Goal: Task Accomplishment & Management: Use online tool/utility

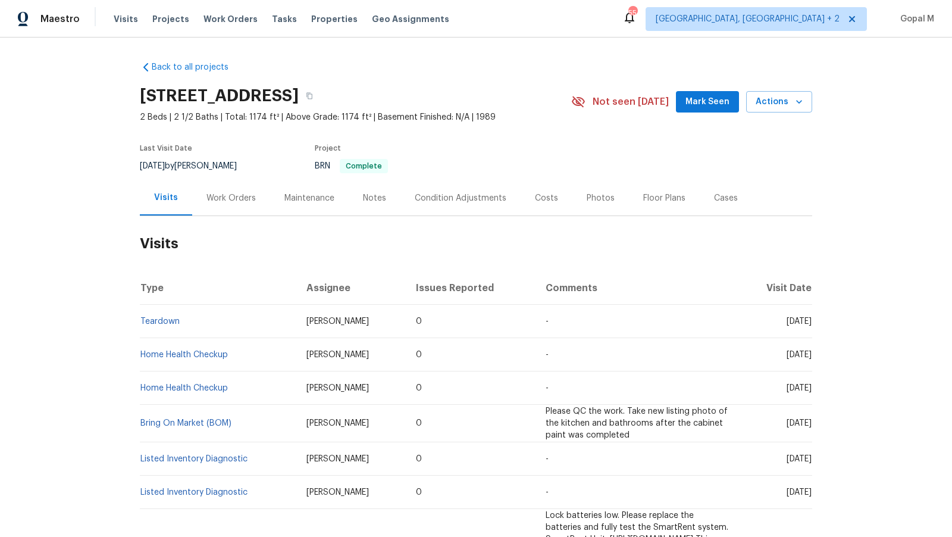
click at [720, 199] on div "Cases" at bounding box center [726, 198] width 24 height 12
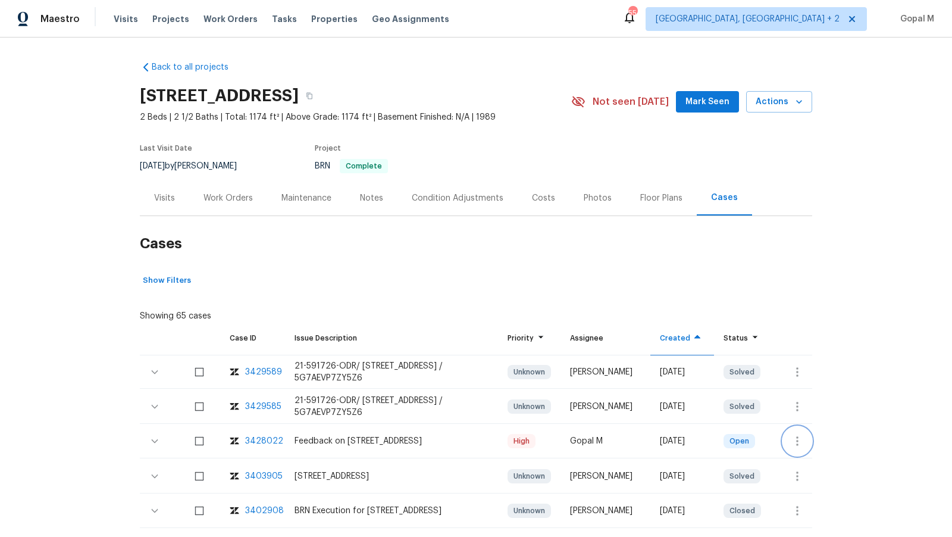
click at [803, 443] on icon "button" at bounding box center [797, 441] width 14 height 14
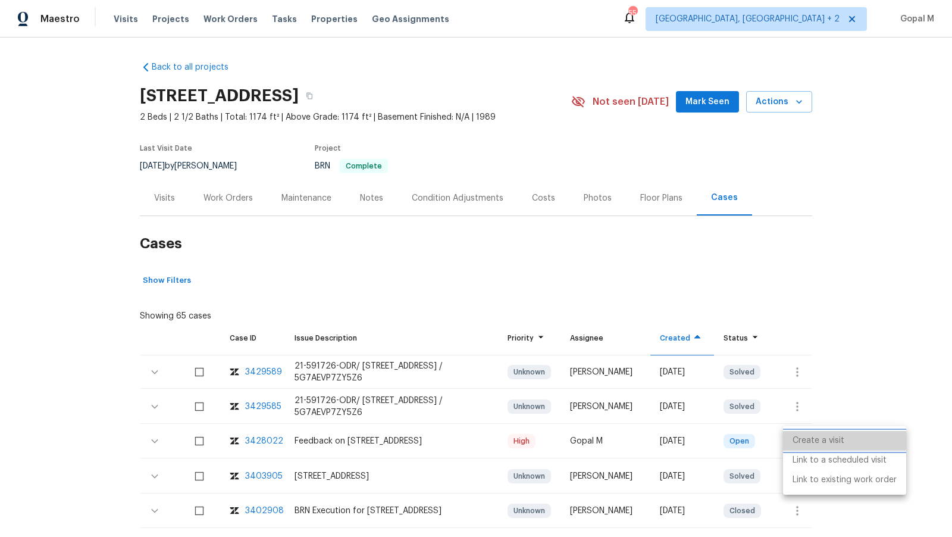
click at [809, 437] on li "Create a visit" at bounding box center [844, 441] width 123 height 20
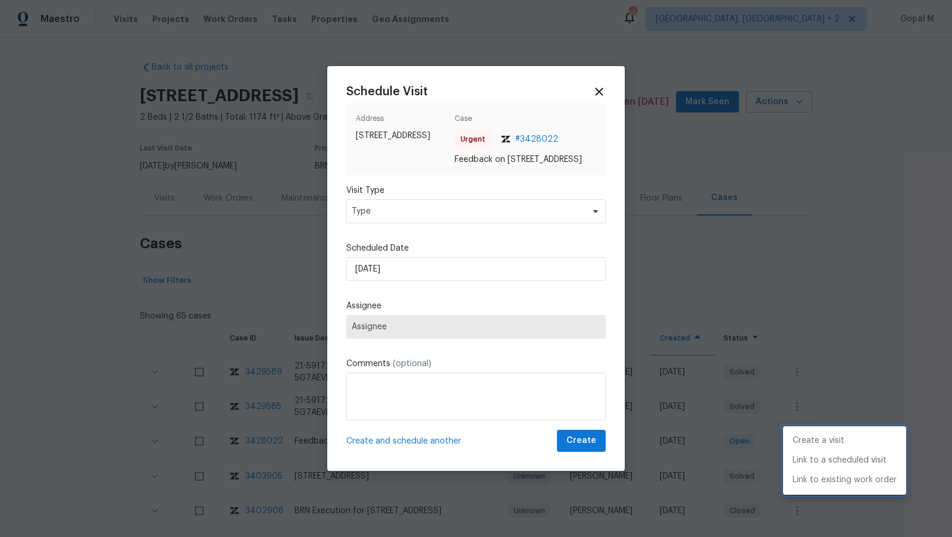
click at [451, 223] on div at bounding box center [476, 268] width 952 height 537
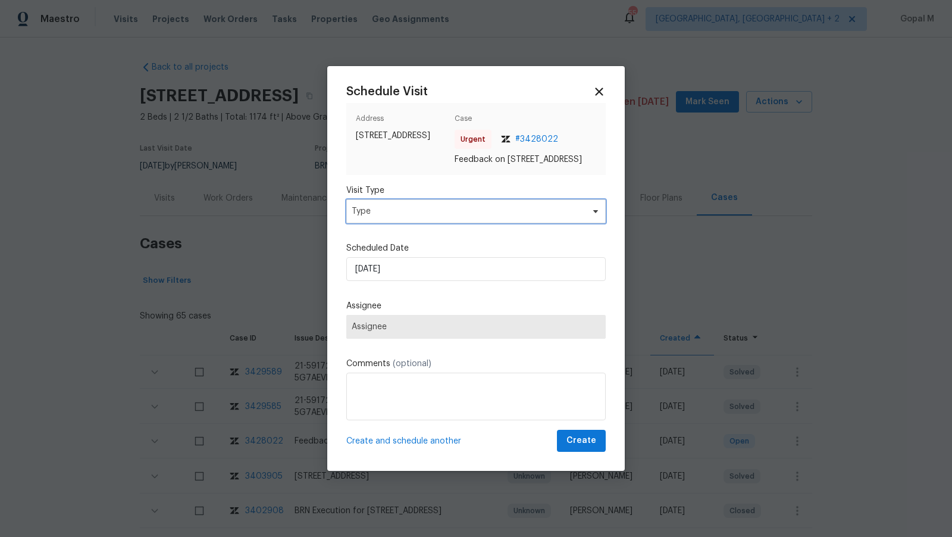
click at [451, 217] on span "Type" at bounding box center [468, 211] width 232 height 12
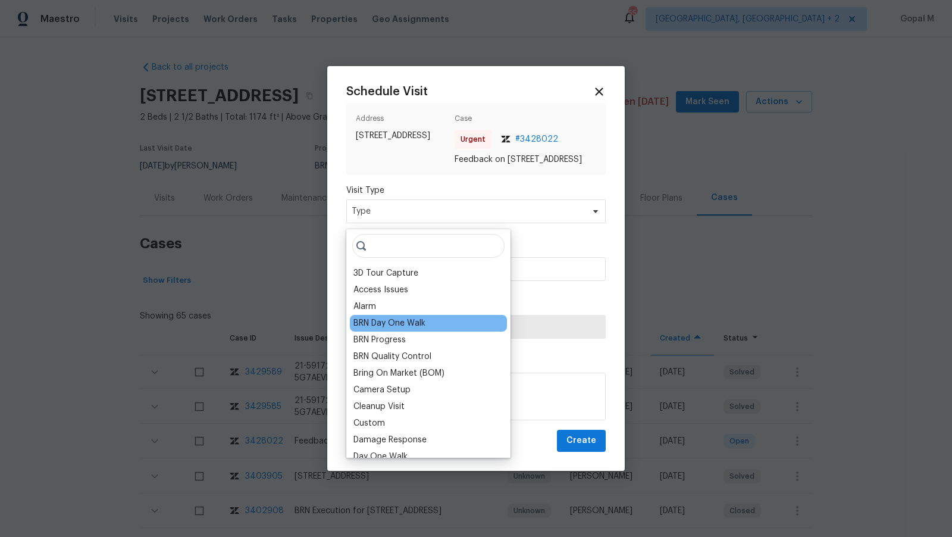
scroll to position [234, 0]
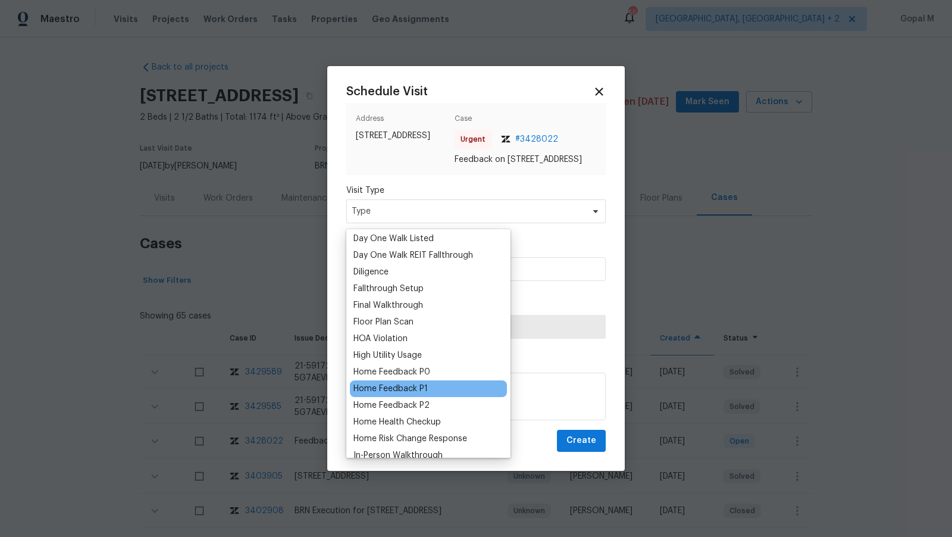
click at [429, 384] on div "Home Feedback P1" at bounding box center [428, 388] width 157 height 17
click at [402, 389] on div "Home Feedback P1" at bounding box center [391, 389] width 74 height 12
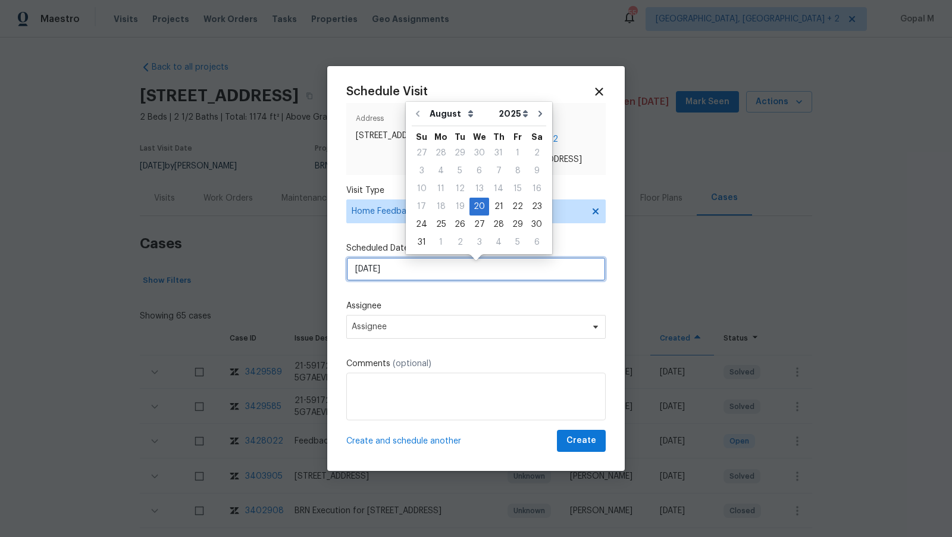
click at [420, 281] on input "[DATE]" at bounding box center [475, 269] width 259 height 24
click at [494, 211] on div "21" at bounding box center [498, 206] width 19 height 17
type input "[DATE]"
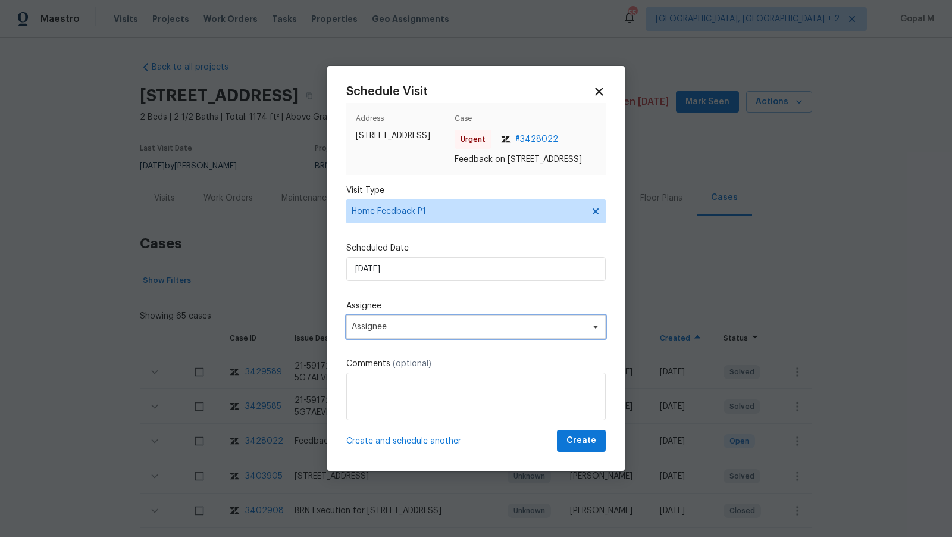
click at [445, 332] on span "Assignee" at bounding box center [468, 327] width 233 height 10
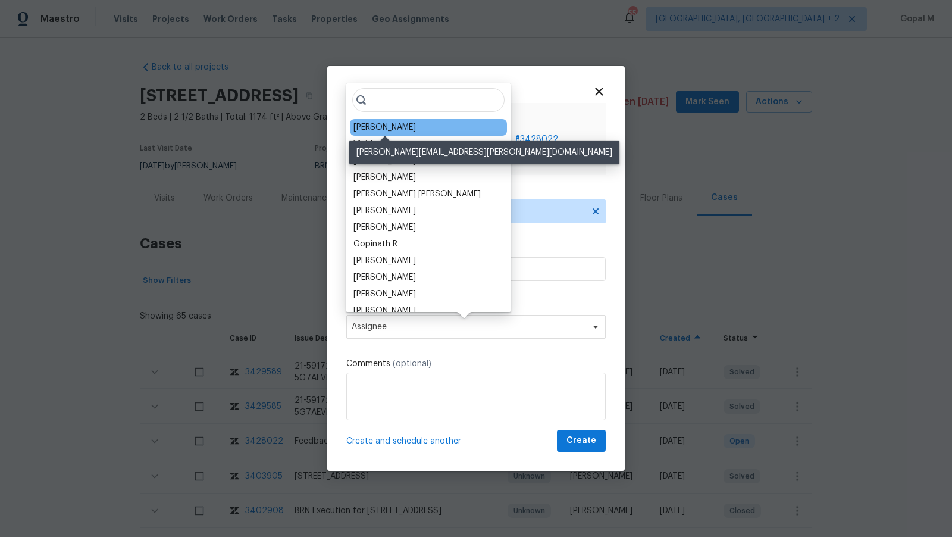
click at [410, 131] on div "[PERSON_NAME]" at bounding box center [385, 127] width 62 height 12
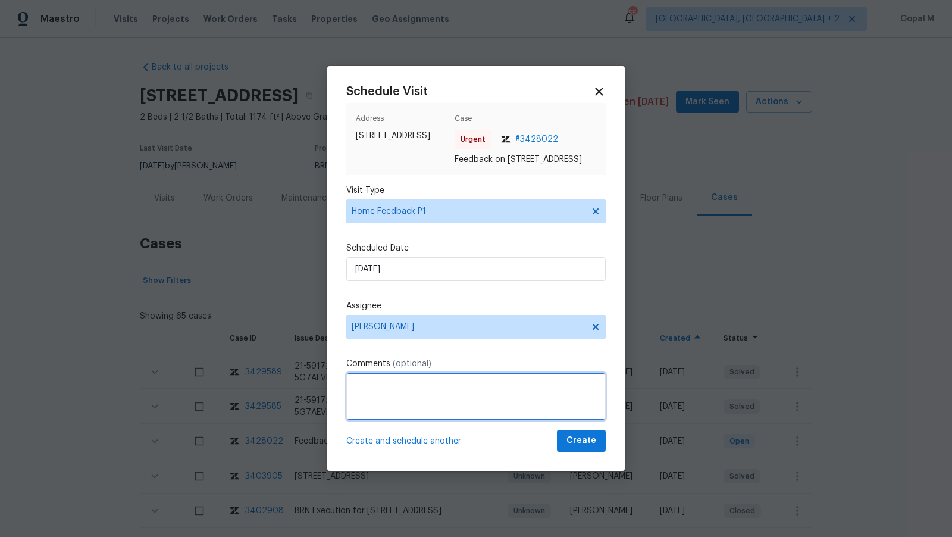
click at [418, 398] on textarea at bounding box center [475, 397] width 259 height 48
type textarea "This"
type textarea "The code is not working, please address this issue and create. Wo if needed. Th…"
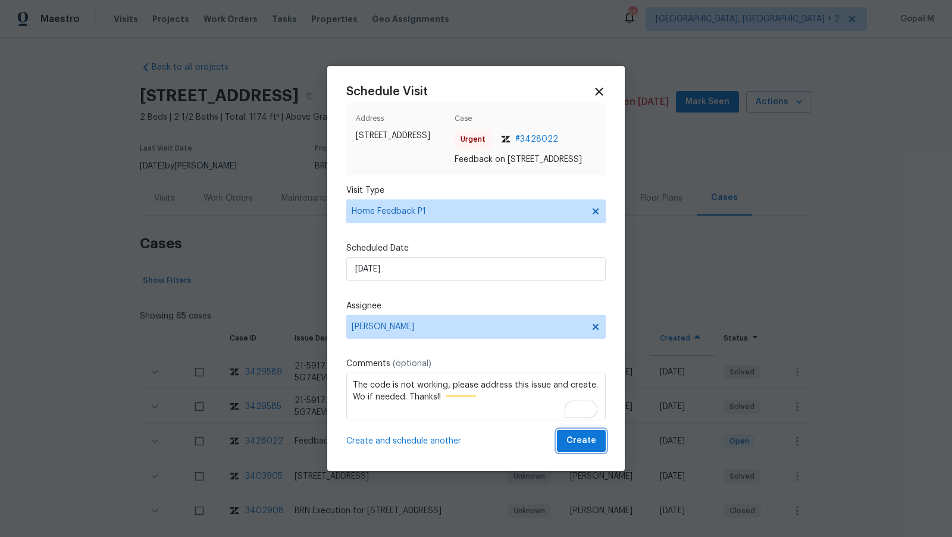
click at [573, 448] on span "Create" at bounding box center [582, 440] width 30 height 15
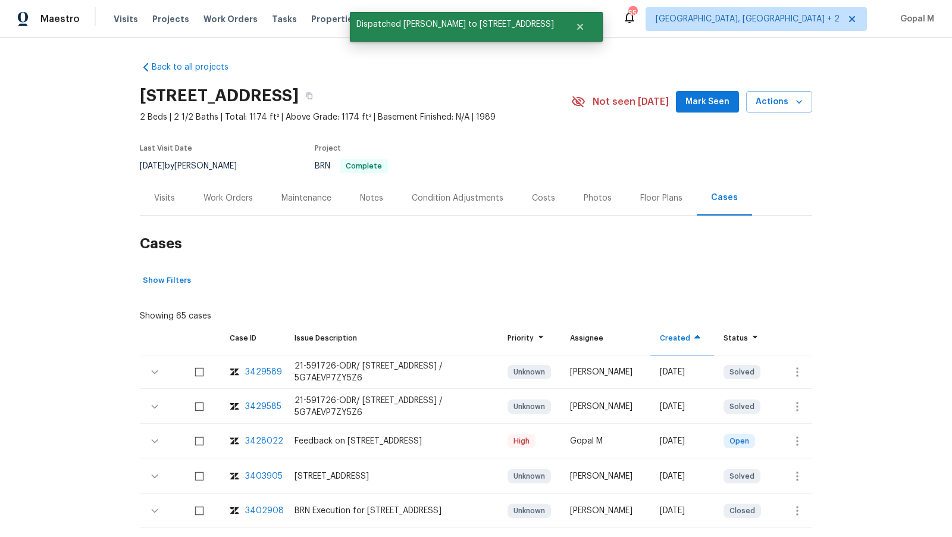
click at [167, 197] on div "Visits" at bounding box center [164, 198] width 21 height 12
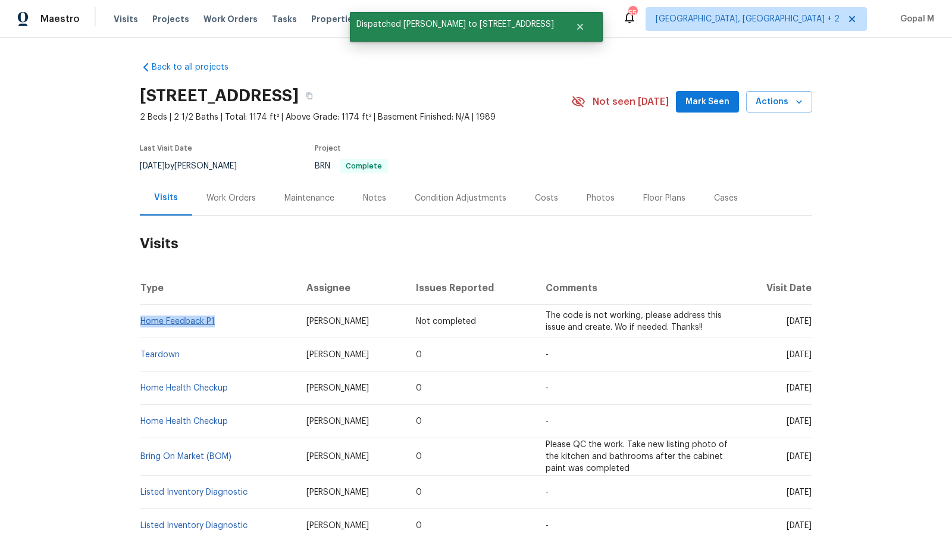
drag, startPoint x: 216, startPoint y: 321, endPoint x: 142, endPoint y: 322, distance: 74.4
click at [142, 322] on td "Home Feedback P1" at bounding box center [218, 321] width 157 height 33
copy link "Home Feedback P1"
